Goal: Task Accomplishment & Management: Manage account settings

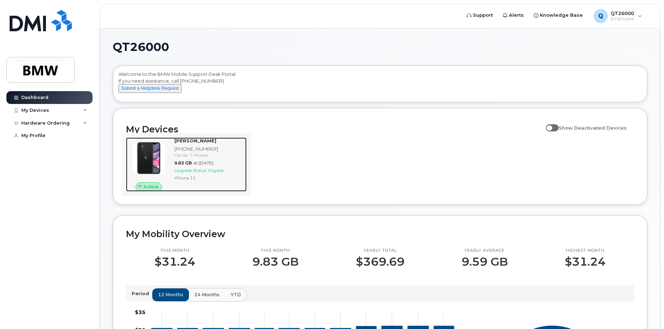
click at [162, 192] on div "Active" at bounding box center [149, 186] width 46 height 9
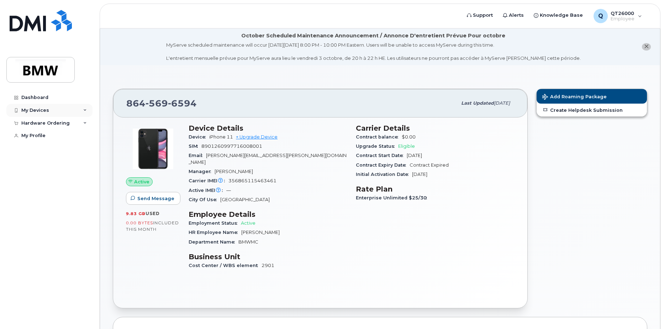
click at [57, 110] on div "My Devices" at bounding box center [49, 110] width 86 height 13
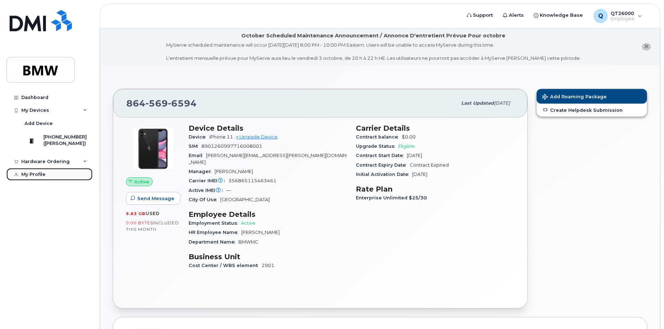
click at [54, 181] on link "My Profile" at bounding box center [49, 174] width 86 height 13
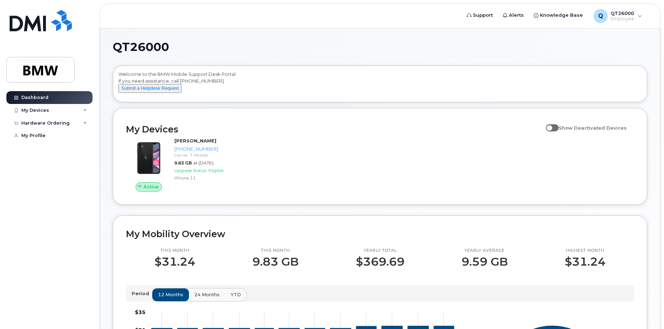
click at [559, 131] on span at bounding box center [552, 127] width 13 height 7
click at [552, 127] on input "Show Deactivated Devices" at bounding box center [549, 124] width 6 height 6
click at [556, 131] on span at bounding box center [552, 127] width 13 height 7
click at [552, 127] on input "Show Deactivated Devices" at bounding box center [549, 124] width 6 height 6
checkbox input "false"
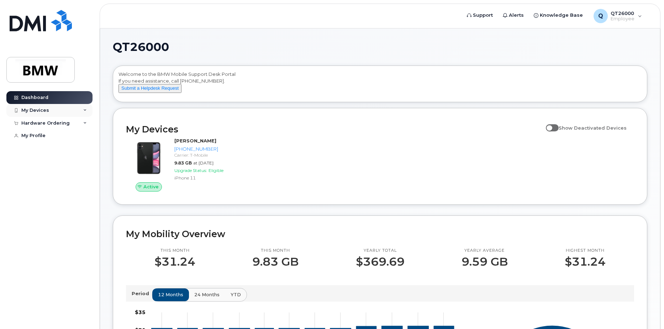
click at [84, 111] on icon at bounding box center [85, 111] width 4 height 4
click at [57, 122] on link "Add Device" at bounding box center [56, 124] width 74 height 14
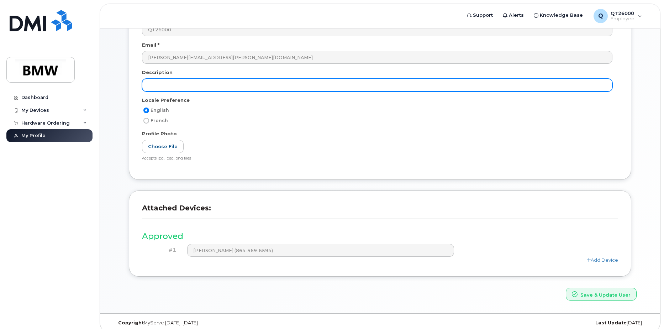
scroll to position [130, 0]
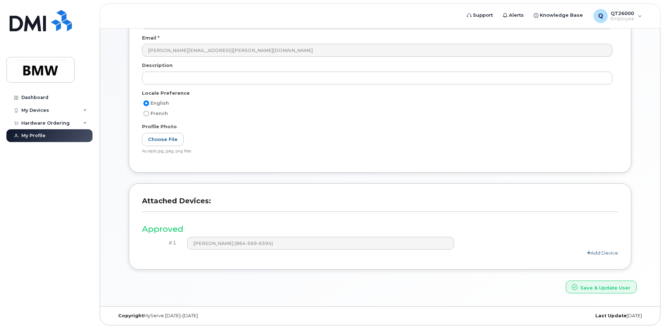
click at [599, 251] on link "Add Device" at bounding box center [602, 253] width 31 height 6
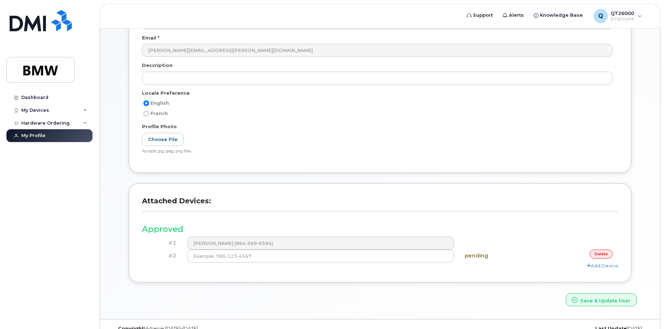
click at [596, 254] on link "delete" at bounding box center [601, 254] width 23 height 9
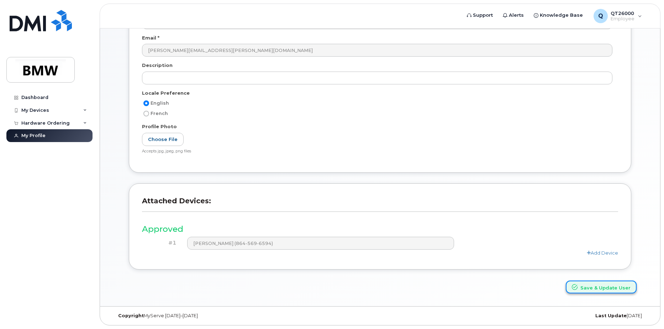
click at [583, 287] on button "Save & Update User" at bounding box center [601, 287] width 71 height 13
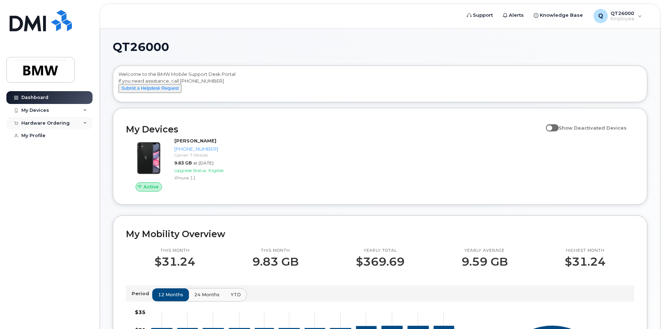
click at [77, 124] on div "Hardware Ordering" at bounding box center [49, 123] width 86 height 13
click at [638, 18] on div "Q QT26000 Employee" at bounding box center [618, 16] width 58 height 14
click at [32, 136] on div "My Profile" at bounding box center [33, 136] width 24 height 6
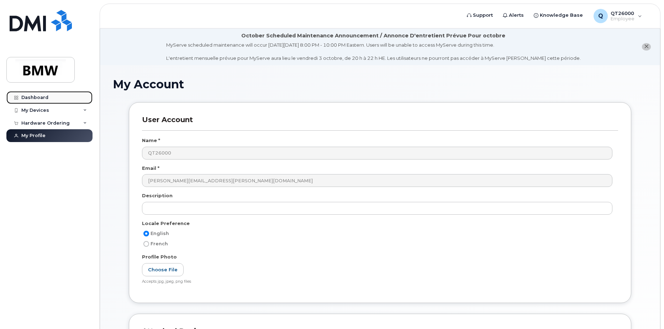
click at [30, 97] on div "Dashboard" at bounding box center [34, 98] width 27 height 6
